Goal: Communication & Community: Participate in discussion

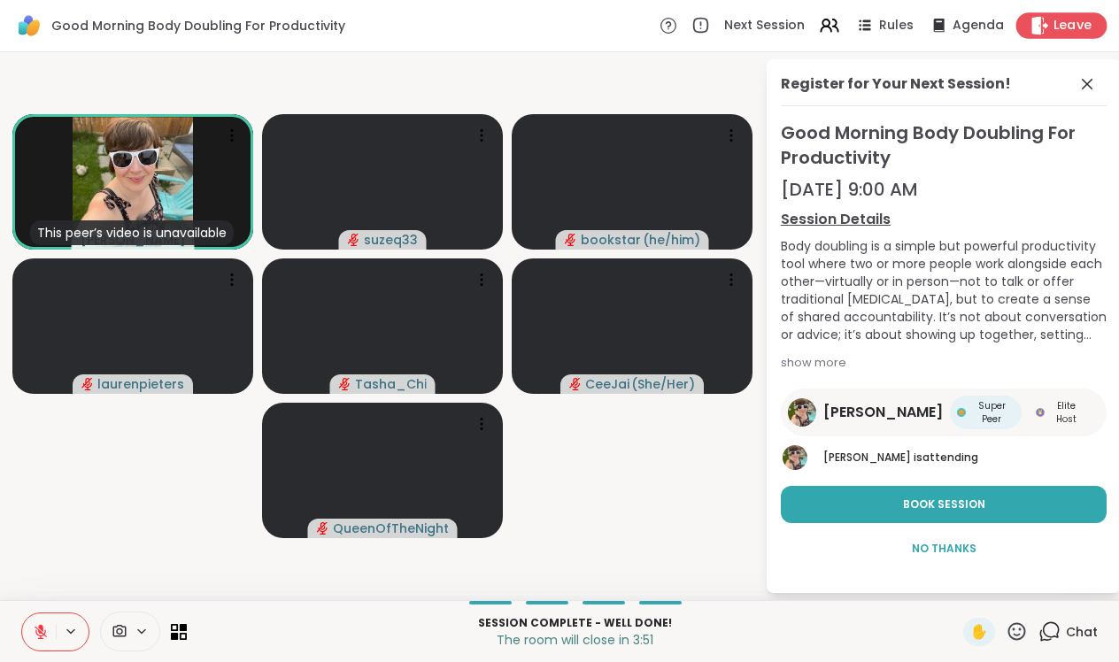
click at [1074, 23] on span "Leave" at bounding box center [1073, 26] width 39 height 19
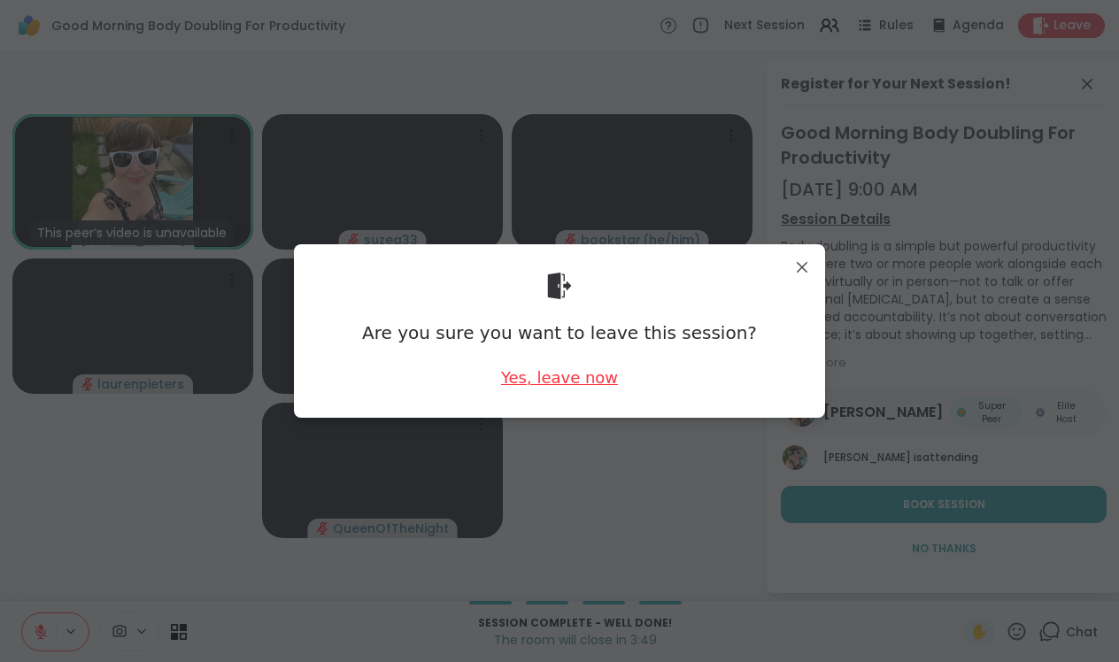
click at [598, 375] on div "Yes, leave now" at bounding box center [559, 378] width 117 height 22
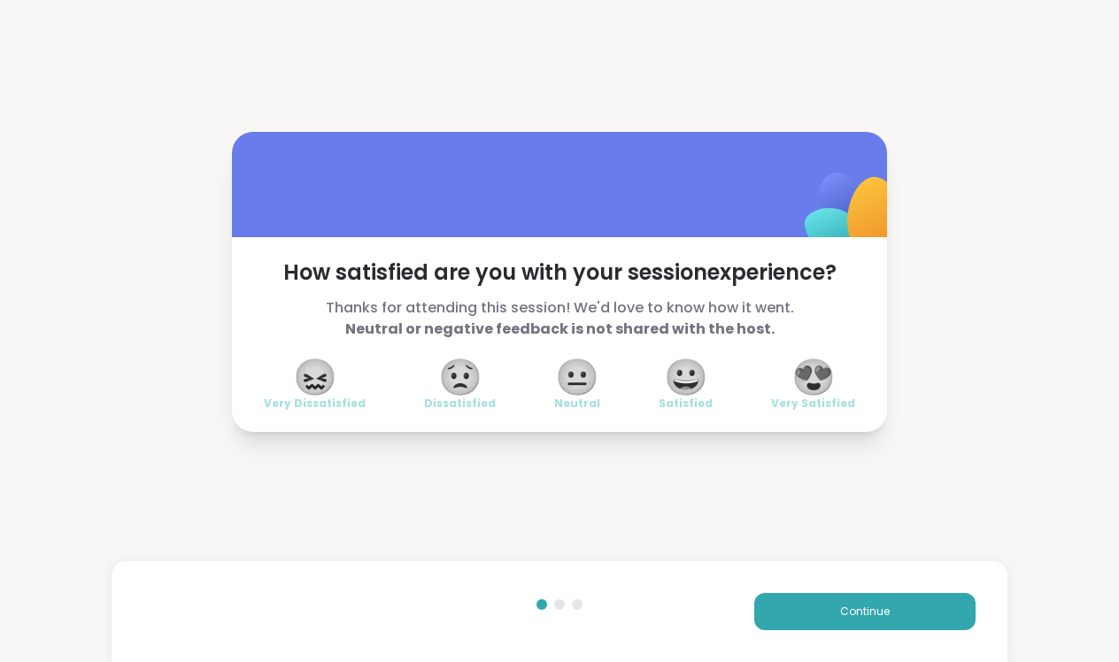
click at [818, 375] on span "😍" at bounding box center [813, 377] width 44 height 32
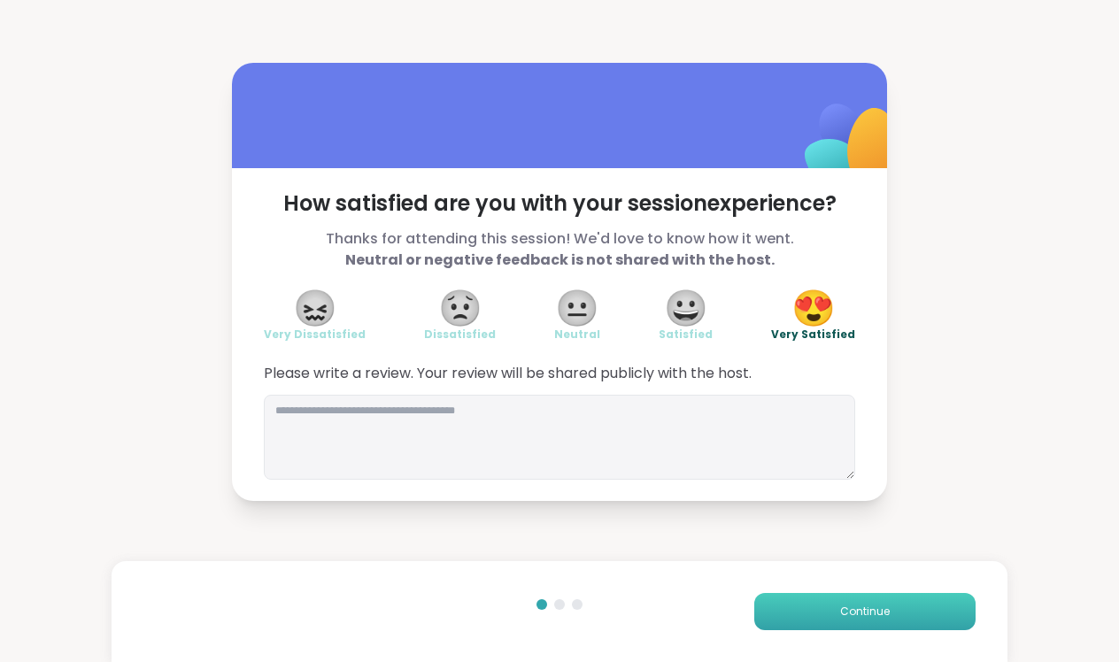
click at [834, 608] on button "Continue" at bounding box center [864, 611] width 221 height 37
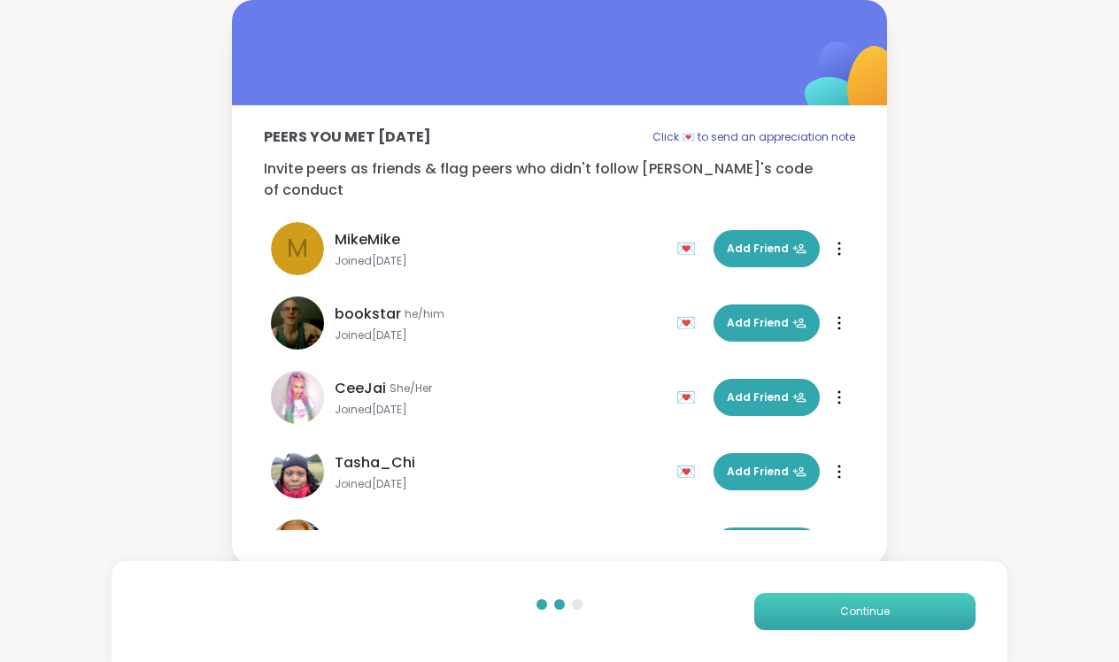
click at [834, 608] on button "Continue" at bounding box center [864, 611] width 221 height 37
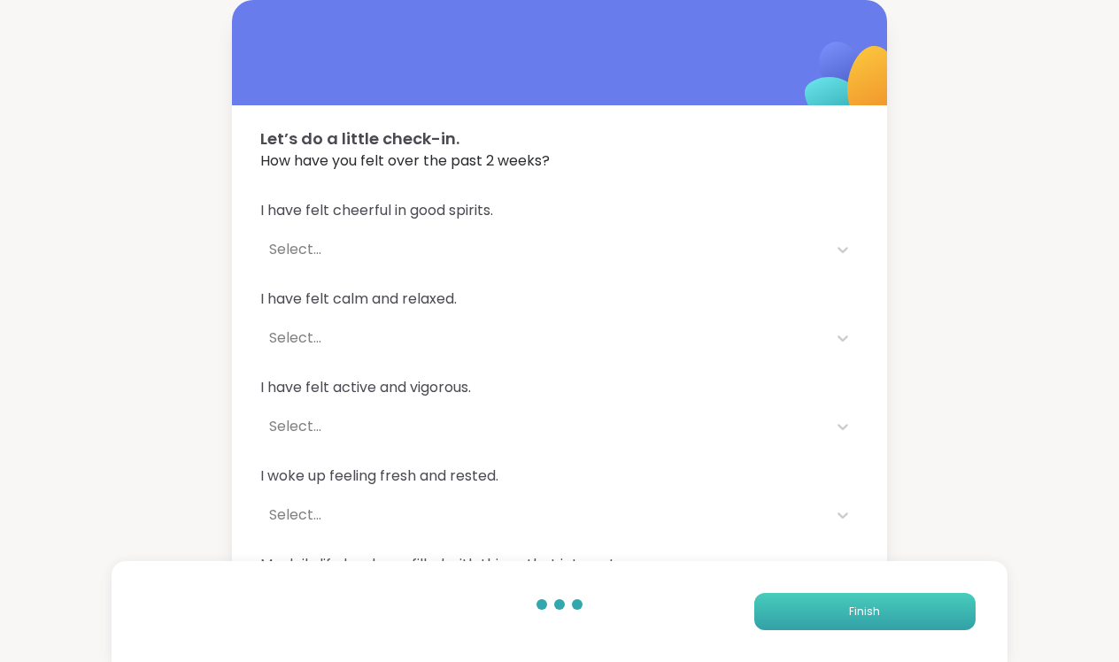
click at [834, 608] on button "Finish" at bounding box center [864, 611] width 221 height 37
